Goal: Task Accomplishment & Management: Manage account settings

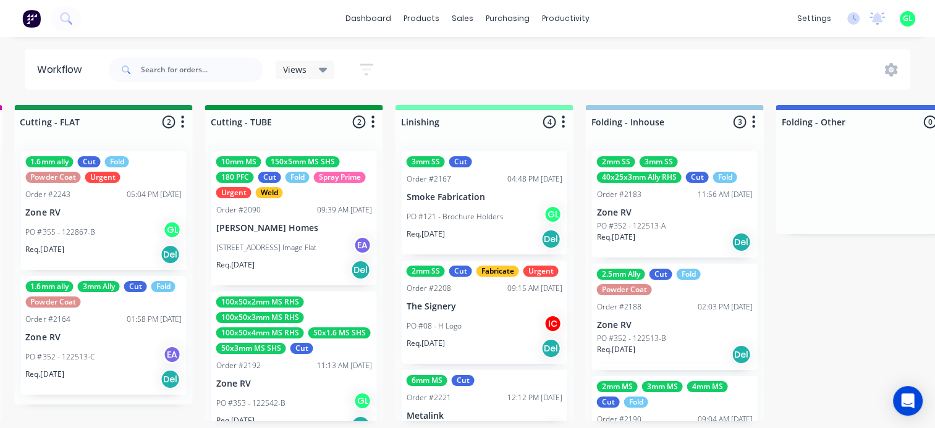
scroll to position [2, 2307]
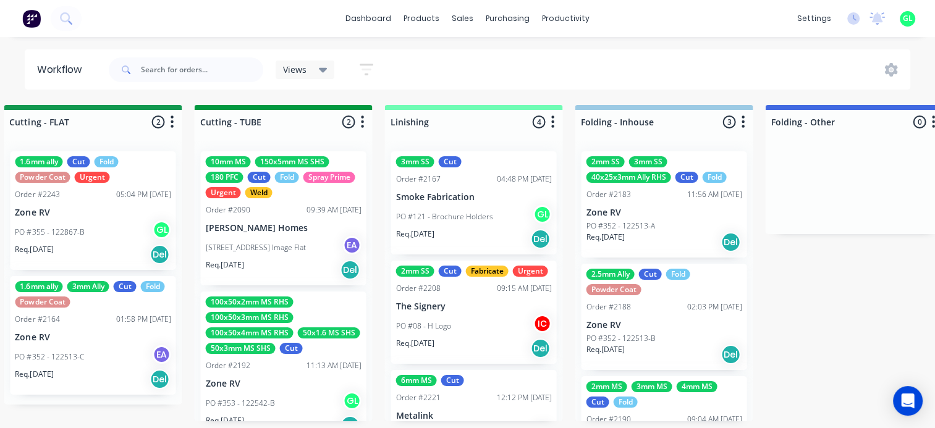
click at [471, 215] on p "PO #121 - Brochure Holders" at bounding box center [443, 216] width 97 height 11
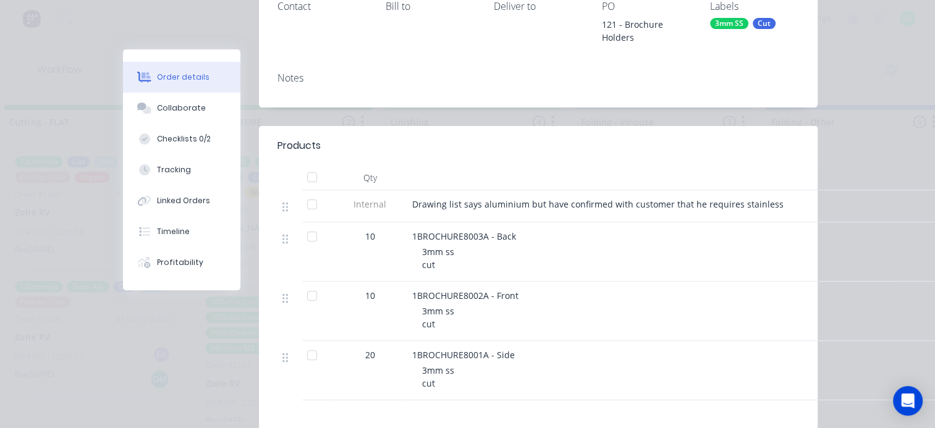
scroll to position [247, 0]
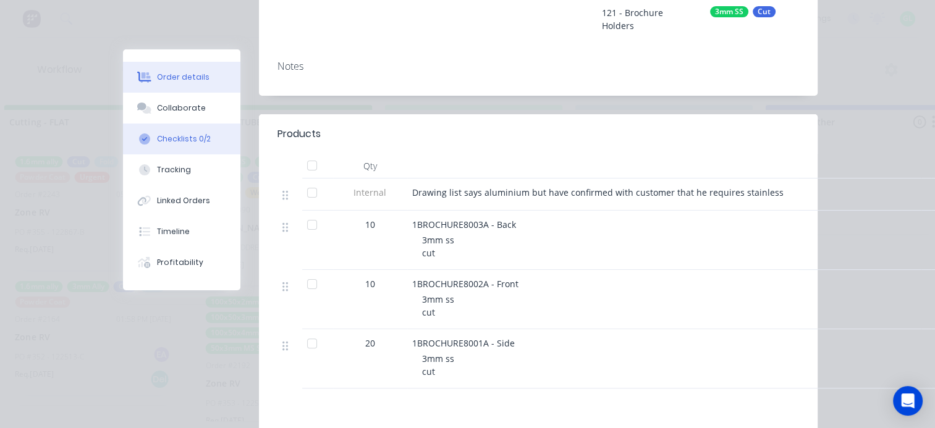
click at [216, 133] on button "Checklists 0/2" at bounding box center [181, 139] width 117 height 31
type textarea "x"
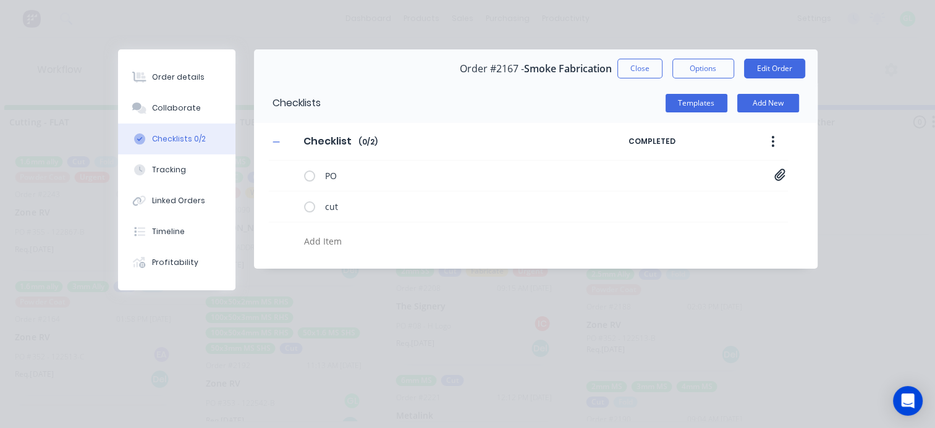
scroll to position [0, 0]
drag, startPoint x: 634, startPoint y: 69, endPoint x: 628, endPoint y: 73, distance: 7.0
click at [634, 69] on button "Close" at bounding box center [639, 69] width 45 height 20
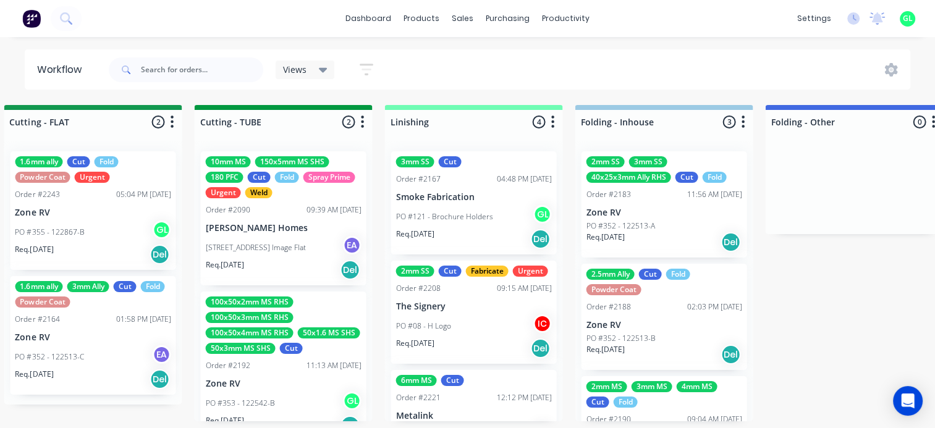
click at [500, 182] on div "3mm SS Cut Order #2167 04:48 PM [DATE] Smoke Fabrication PO #121 - Brochure Hol…" at bounding box center [473, 202] width 166 height 103
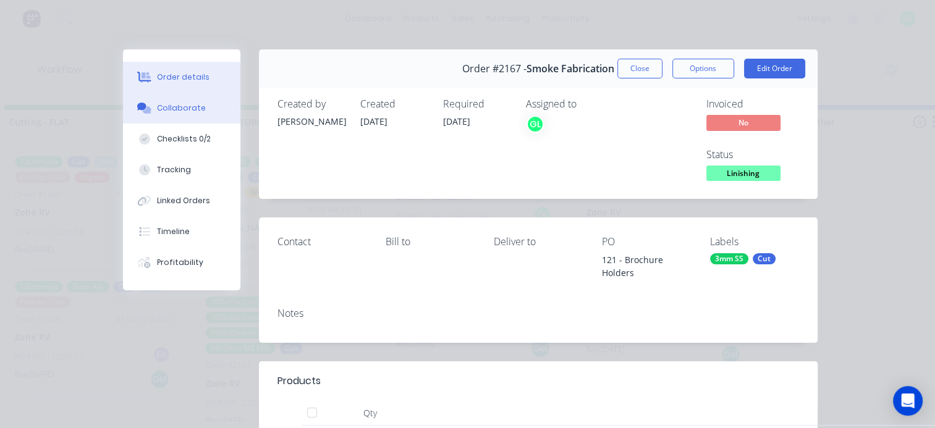
click at [181, 101] on button "Collaborate" at bounding box center [181, 108] width 117 height 31
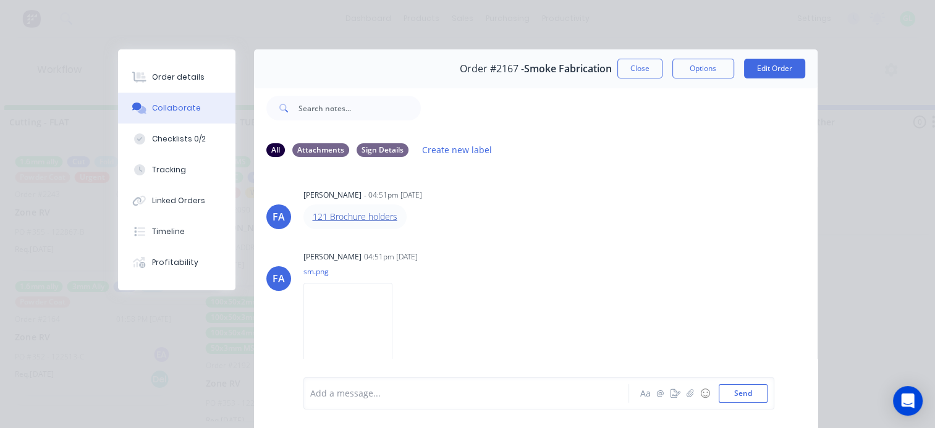
click at [348, 216] on link "121 Brochure holders" at bounding box center [355, 217] width 85 height 12
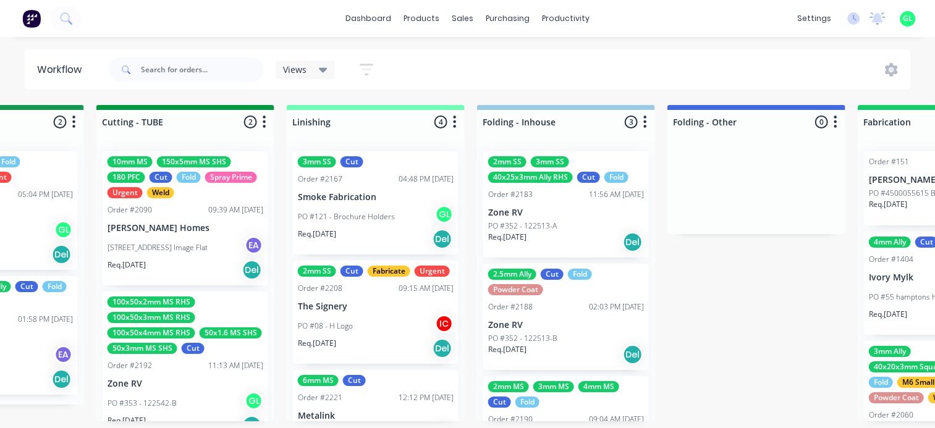
scroll to position [0, 2410]
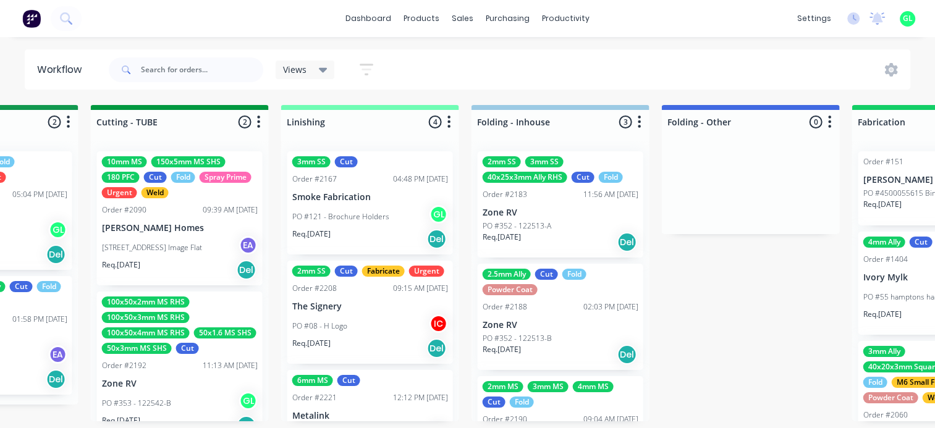
click at [564, 234] on div "Req. 27/08/25 Del" at bounding box center [561, 242] width 156 height 21
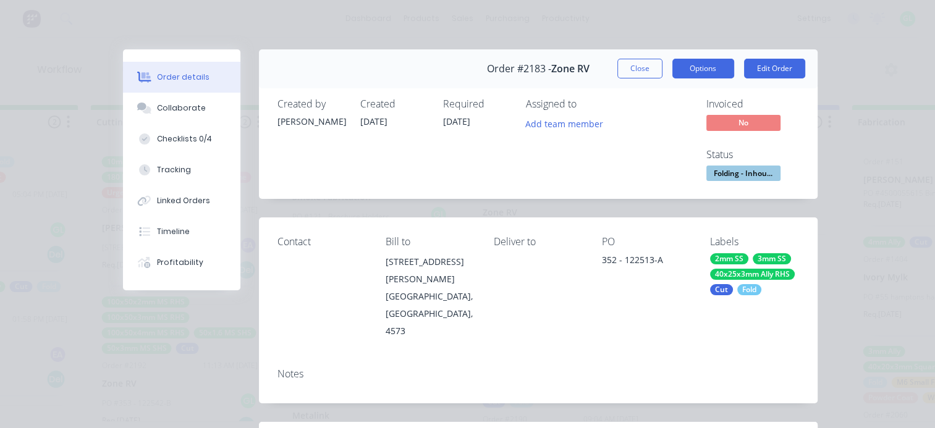
click at [709, 67] on button "Options" at bounding box center [703, 69] width 62 height 20
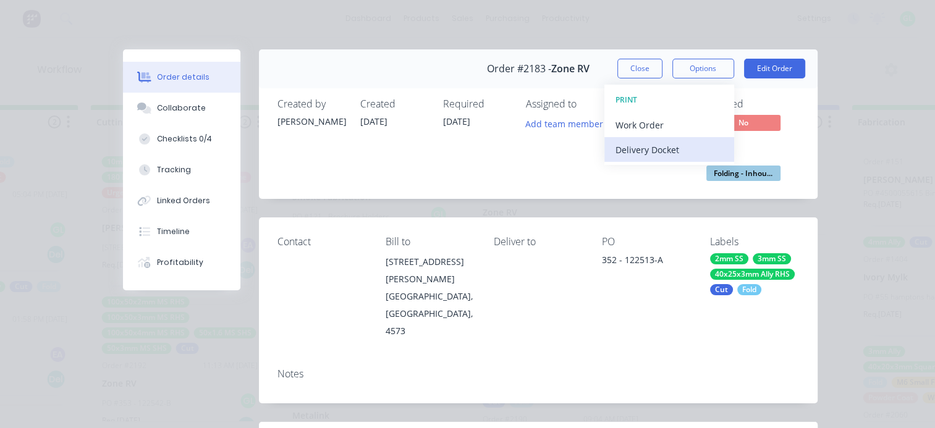
click at [659, 145] on div "Delivery Docket" at bounding box center [669, 150] width 108 height 18
click at [643, 148] on div "Standard" at bounding box center [669, 150] width 108 height 18
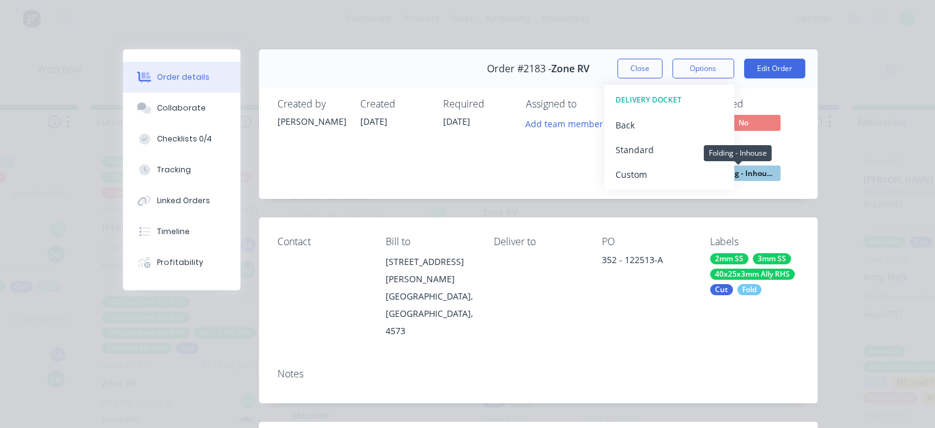
drag, startPoint x: 745, startPoint y: 176, endPoint x: 742, endPoint y: 188, distance: 12.7
click at [745, 175] on span "Folding - Inhou..." at bounding box center [743, 173] width 74 height 15
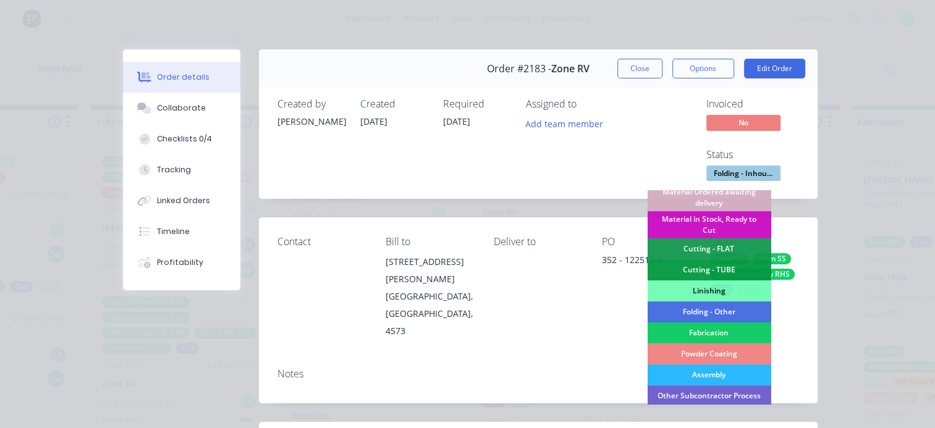
scroll to position [309, 0]
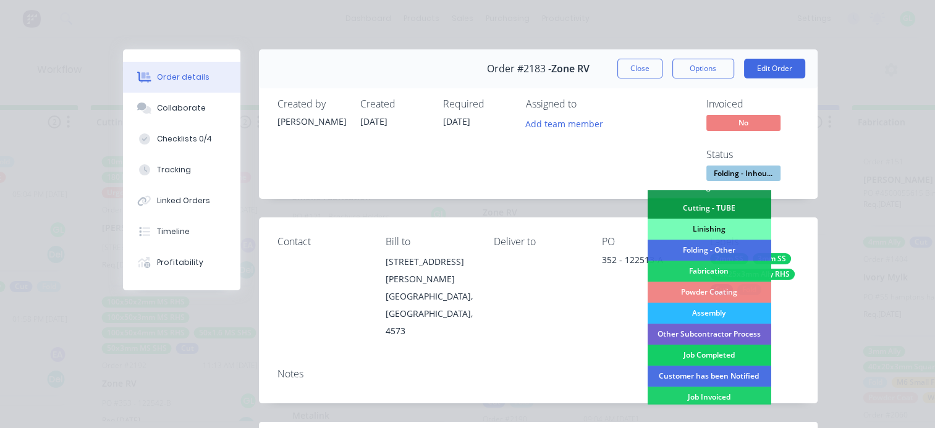
click at [707, 353] on div "Job Completed" at bounding box center [709, 355] width 124 height 21
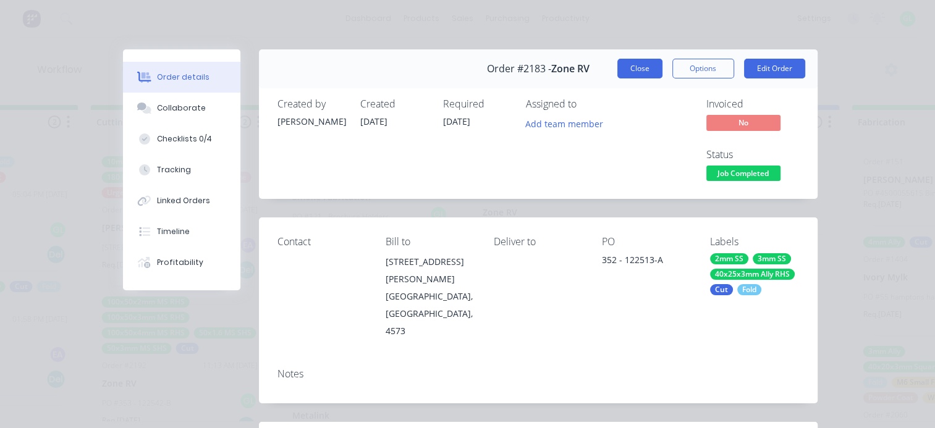
click at [635, 69] on button "Close" at bounding box center [639, 69] width 45 height 20
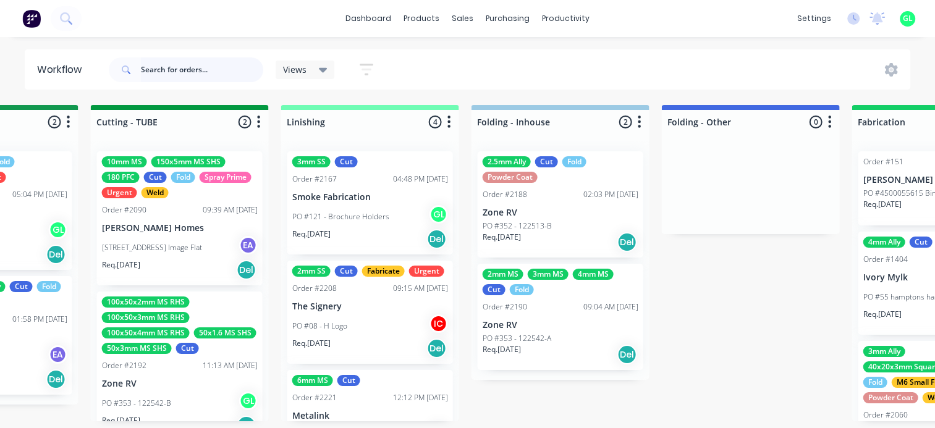
click at [171, 67] on input "text" at bounding box center [202, 69] width 122 height 25
type input "signery"
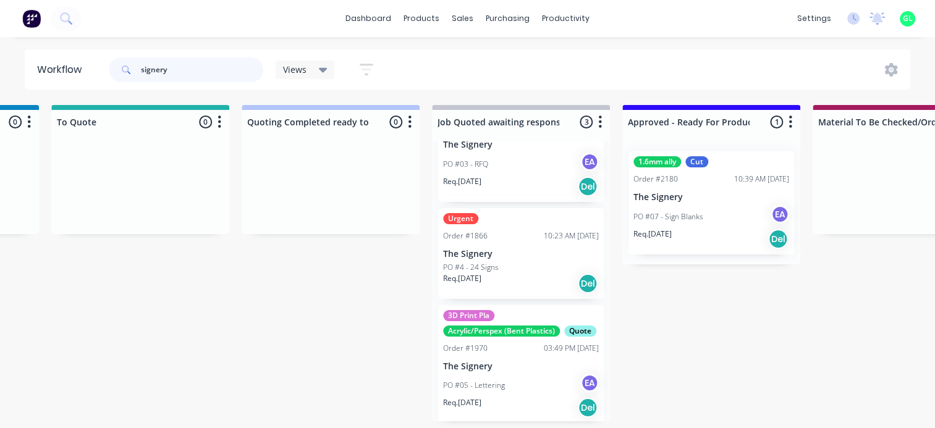
scroll to position [101, 0]
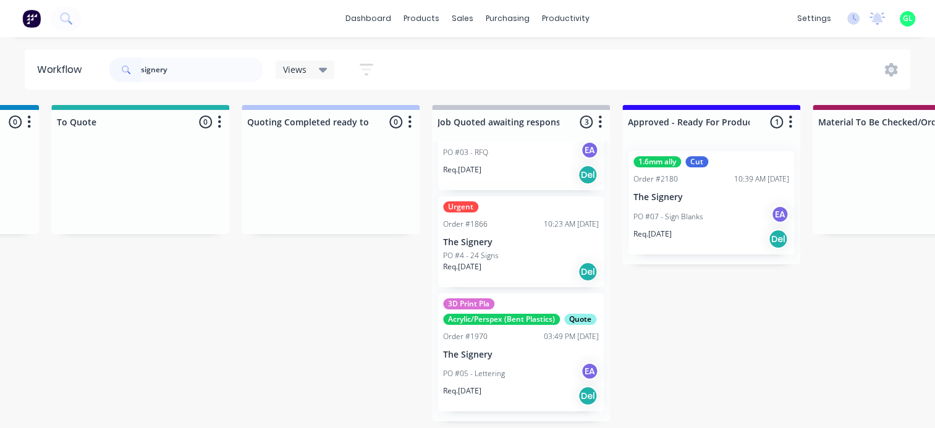
click at [707, 225] on div "PO #07 - Sign Blanks EA" at bounding box center [711, 216] width 156 height 23
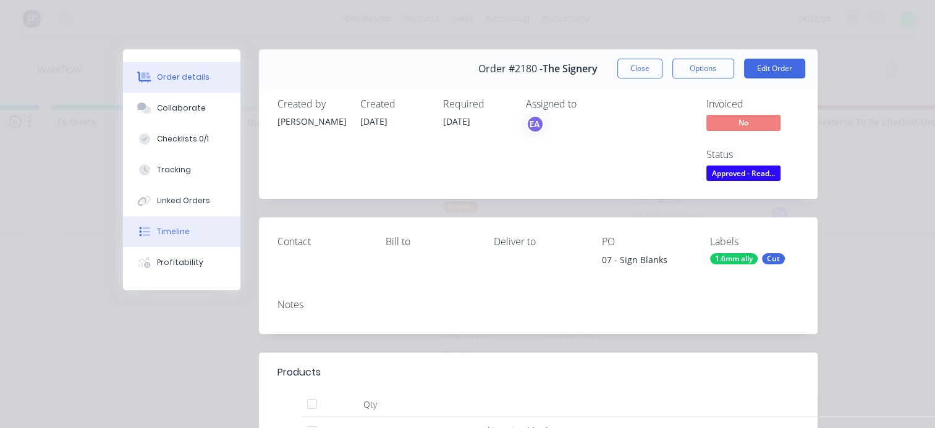
click at [180, 235] on div "Timeline" at bounding box center [173, 231] width 33 height 11
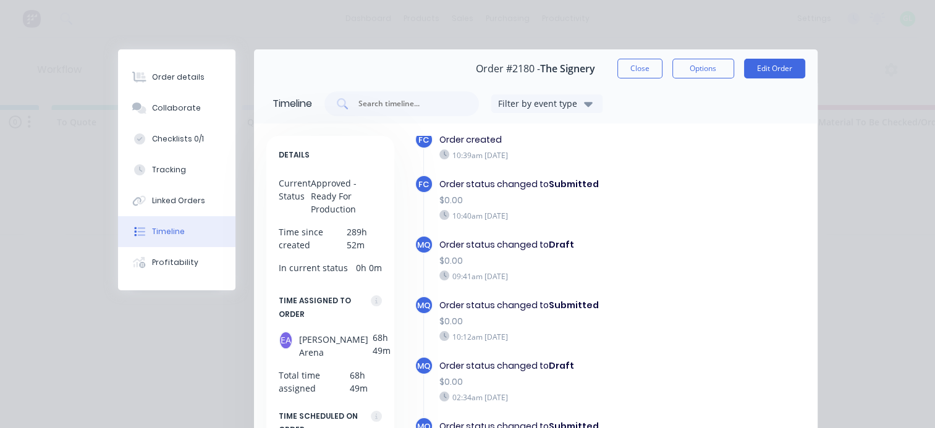
scroll to position [0, 0]
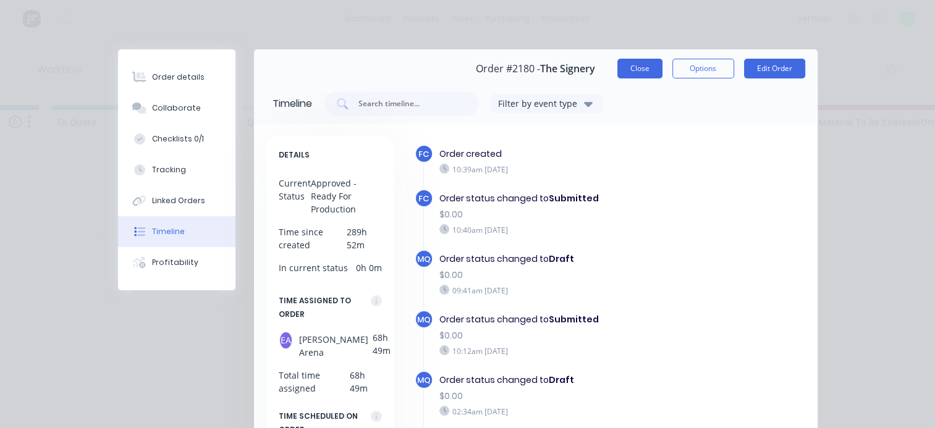
click at [643, 66] on button "Close" at bounding box center [639, 69] width 45 height 20
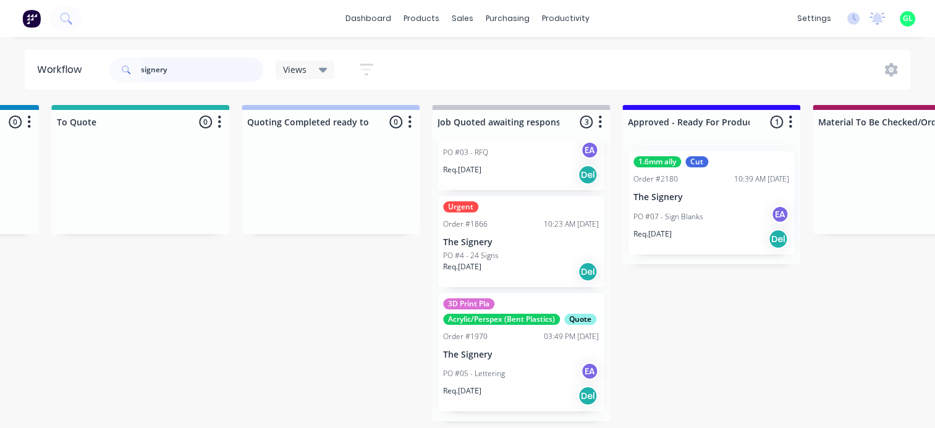
click at [152, 68] on input "signery" at bounding box center [202, 69] width 122 height 25
